Goal: Task Accomplishment & Management: Manage account settings

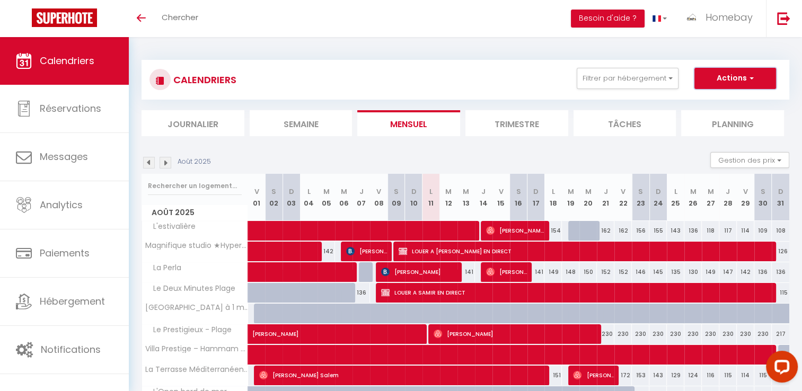
click at [751, 80] on span "button" at bounding box center [750, 78] width 6 height 11
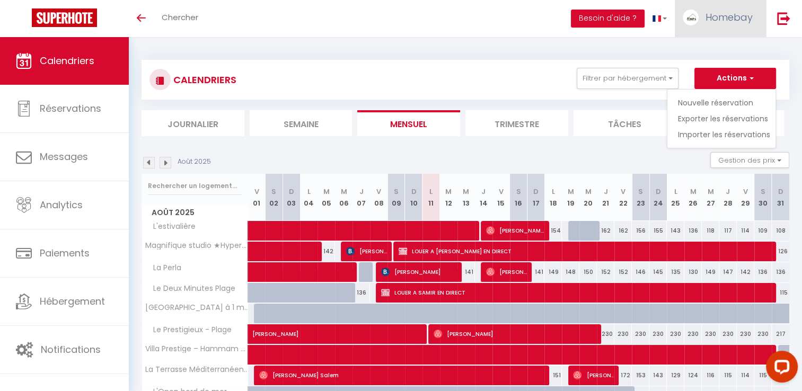
click at [723, 15] on span "Homebay" at bounding box center [729, 17] width 47 height 13
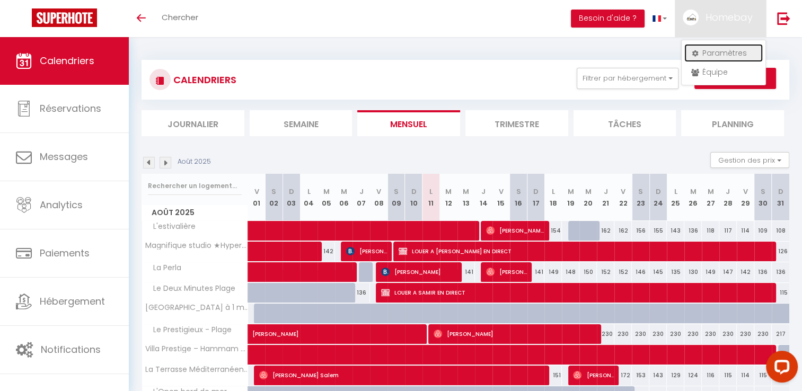
click at [712, 50] on link "Paramètres" at bounding box center [724, 53] width 78 height 18
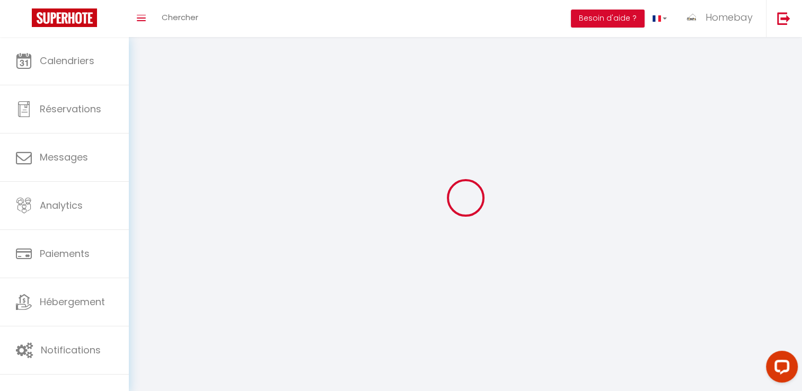
type input "Homebay"
type input "Conciergerie"
type input "0783663393"
type input "[STREET_ADDRESS]"
type input "06220"
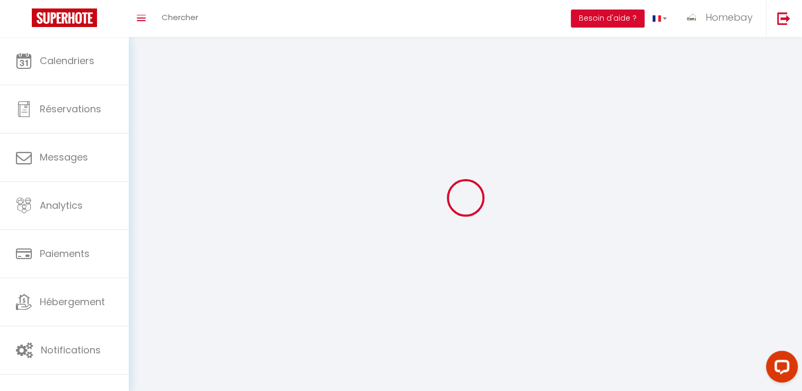
type input "golfe [PERSON_NAME]"
type input "HVYbkQrikcsWZyZQ1R5wl3xcW"
type input "eTkIkoRWOanKEXzRErFJeIKi1"
type input "[URL][DOMAIN_NAME]"
select select "28"
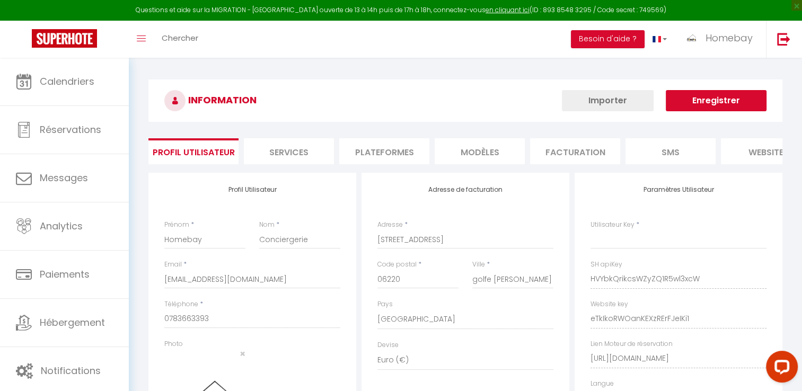
type input "HVYbkQrikcsWZyZQ1R5wl3xcW"
type input "eTkIkoRWOanKEXzRErFJeIKi1"
type input "[URL][DOMAIN_NAME]"
select select "fr"
click at [411, 149] on li "Plateformes" at bounding box center [384, 151] width 90 height 26
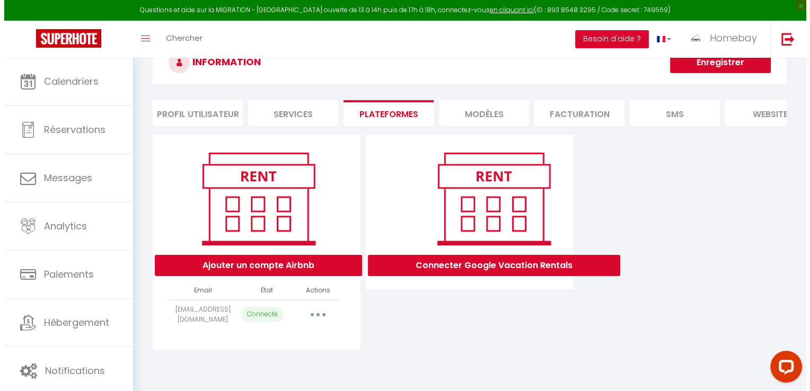
scroll to position [53, 0]
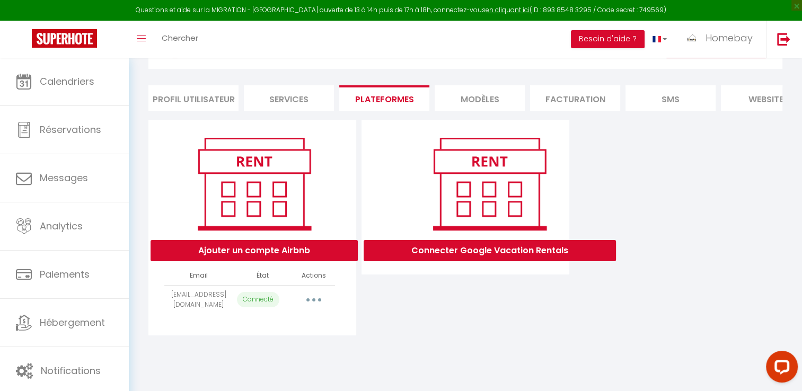
click at [305, 304] on button "button" at bounding box center [314, 300] width 30 height 17
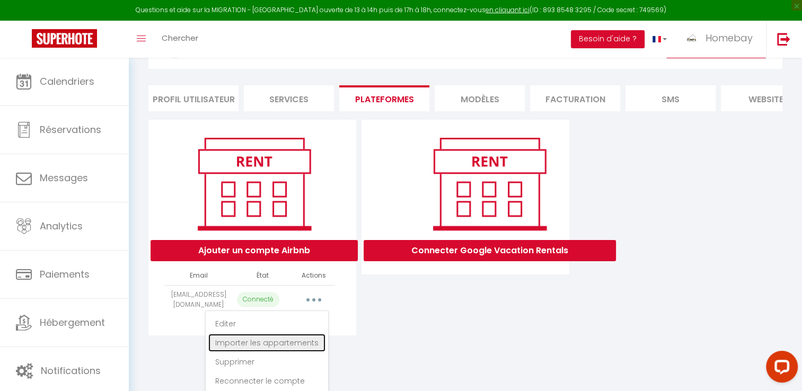
click at [287, 352] on link "Importer les appartements" at bounding box center [266, 343] width 117 height 18
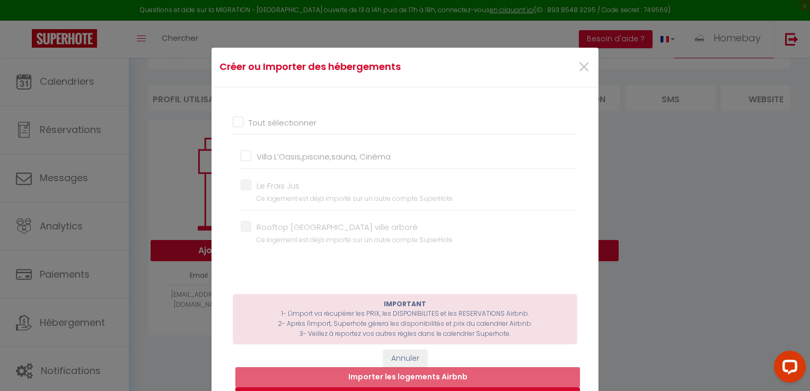
click at [365, 156] on input "Villa L’Oasis,piscine,sauna, Cinéma" at bounding box center [409, 157] width 337 height 11
checkbox input "true"
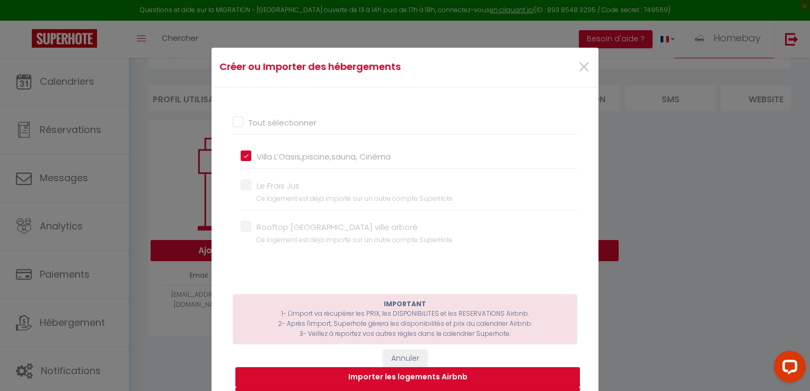
click at [448, 374] on button "Importer les logements Airbnb" at bounding box center [407, 377] width 345 height 20
